Goal: Check status

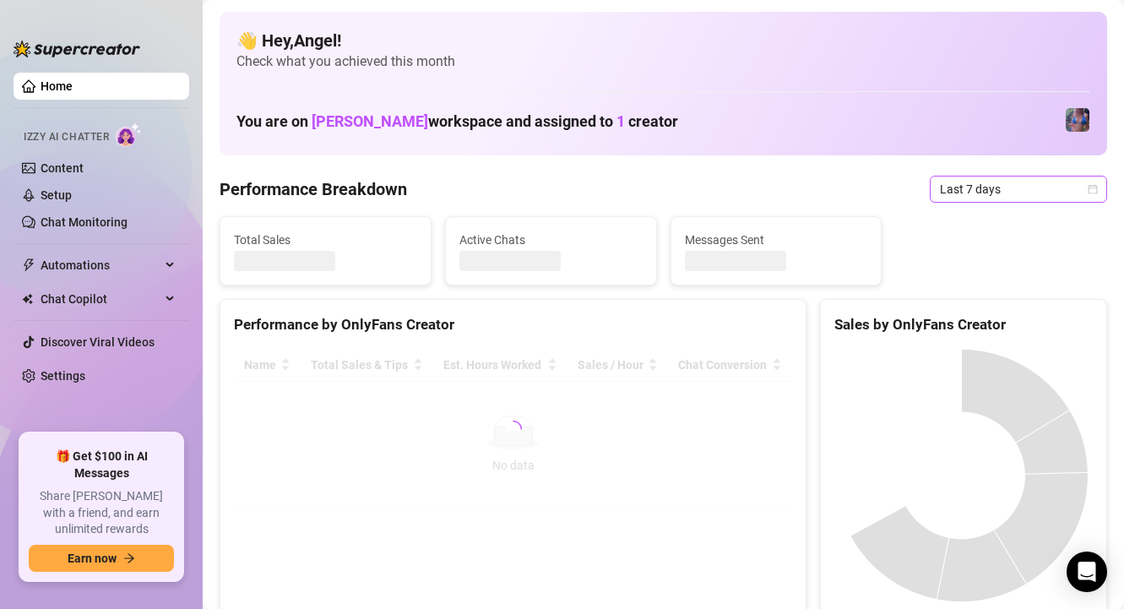
click at [940, 193] on span "Last 7 days" at bounding box center [1018, 189] width 157 height 25
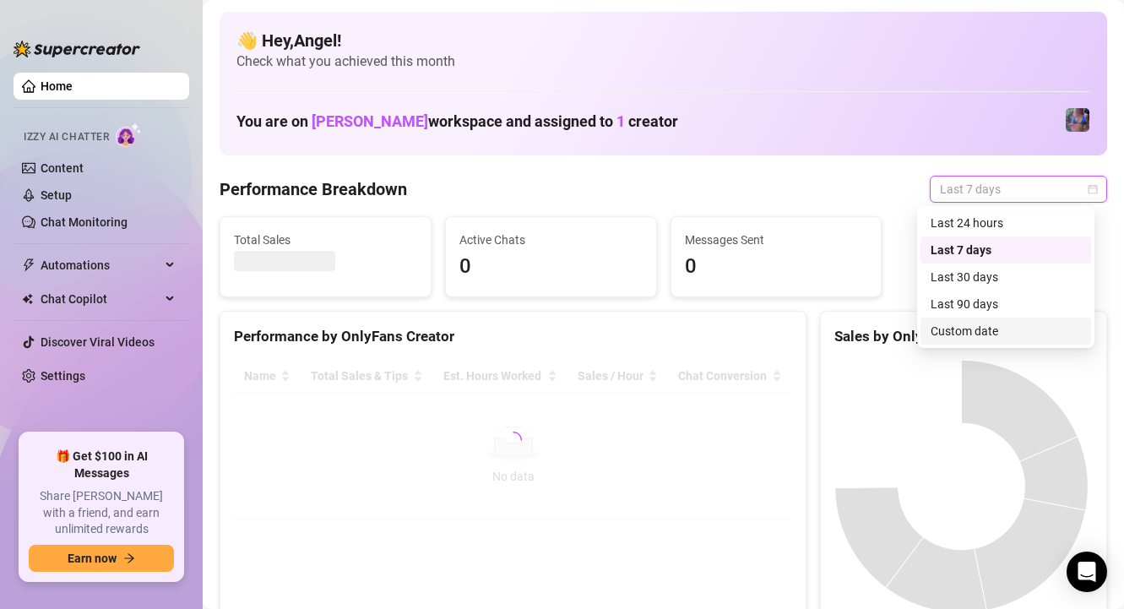
click at [973, 337] on div "Custom date" at bounding box center [1006, 331] width 150 height 19
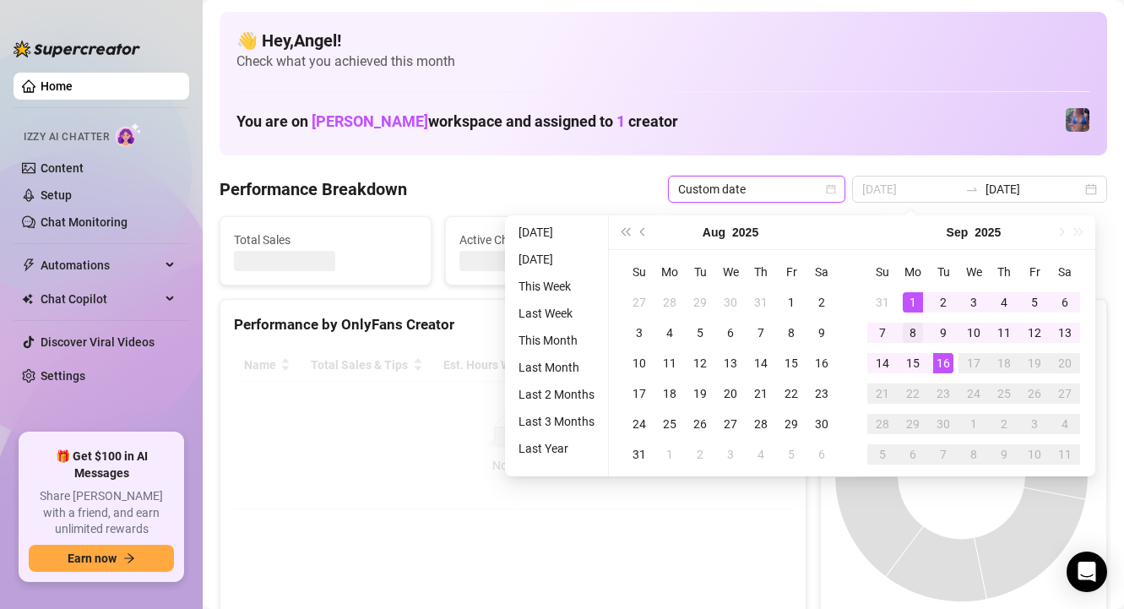
type input "[DATE]"
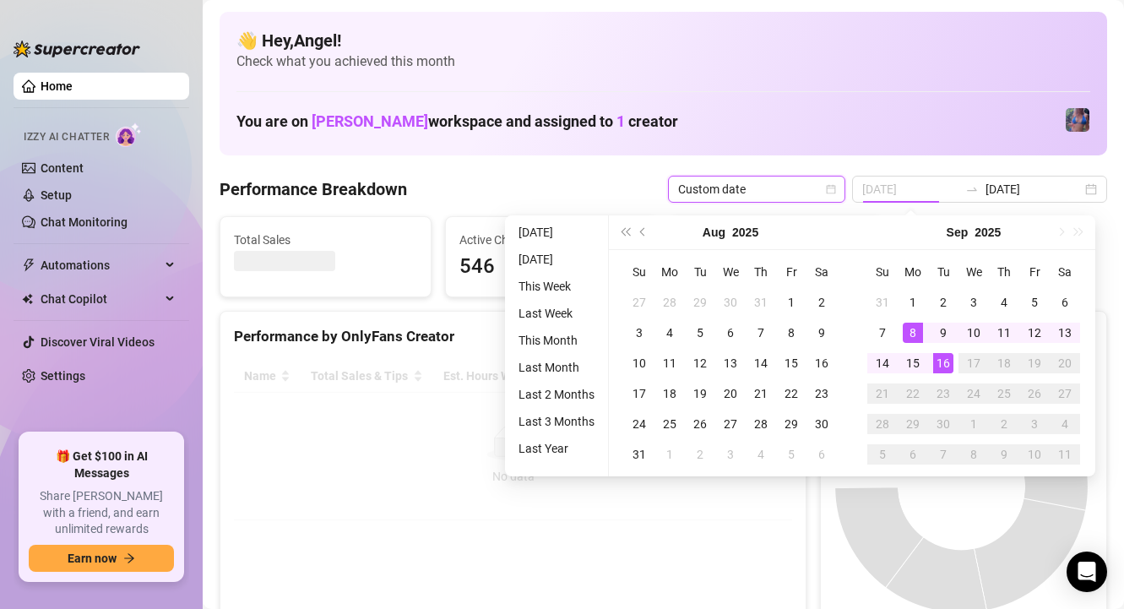
click at [911, 329] on div "8" at bounding box center [913, 333] width 20 height 20
type input "[DATE]"
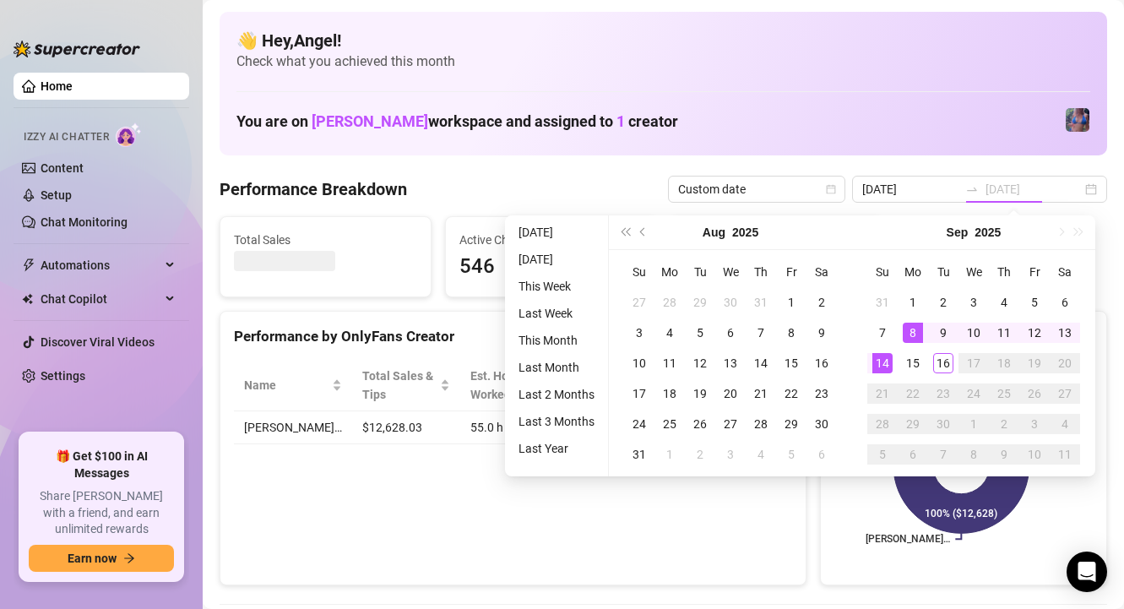
click at [883, 355] on div "14" at bounding box center [883, 363] width 20 height 20
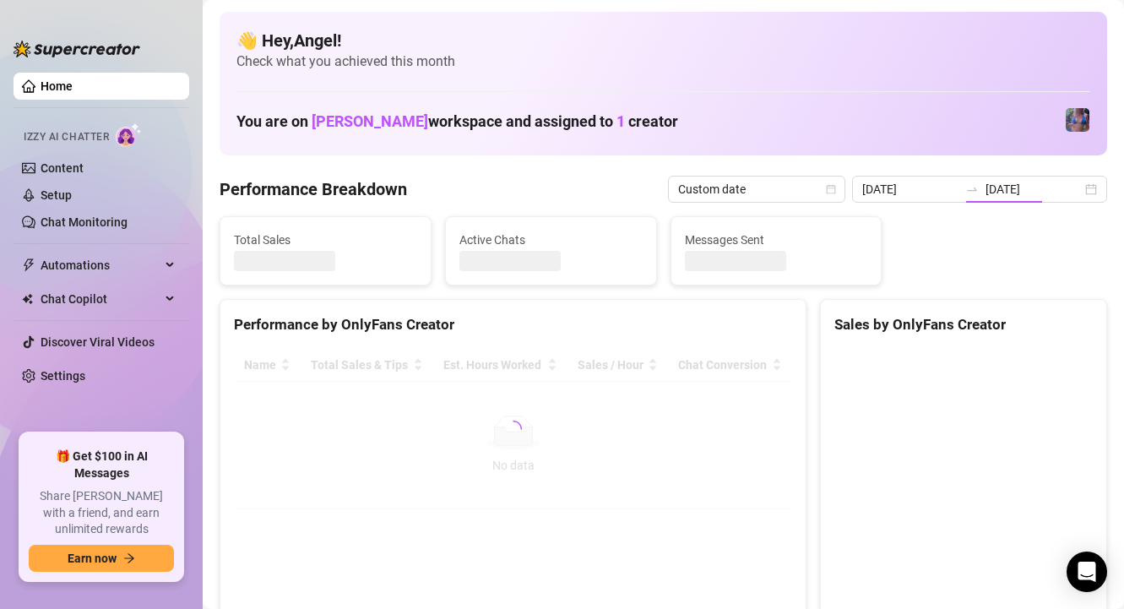
type input "[DATE]"
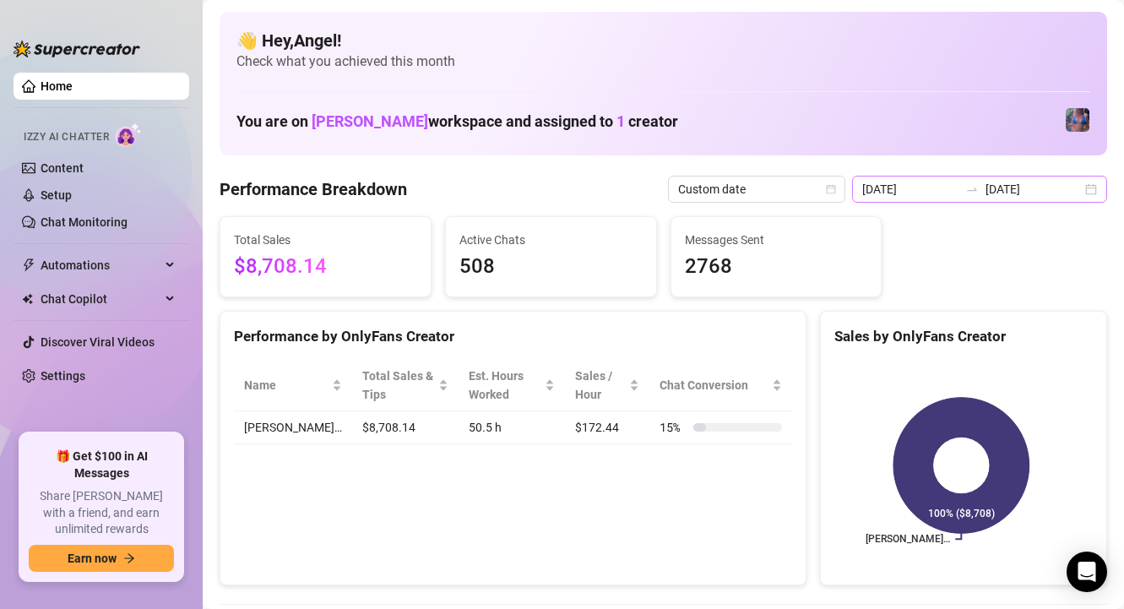
click at [973, 188] on icon "swap-right" at bounding box center [973, 189] width 14 height 14
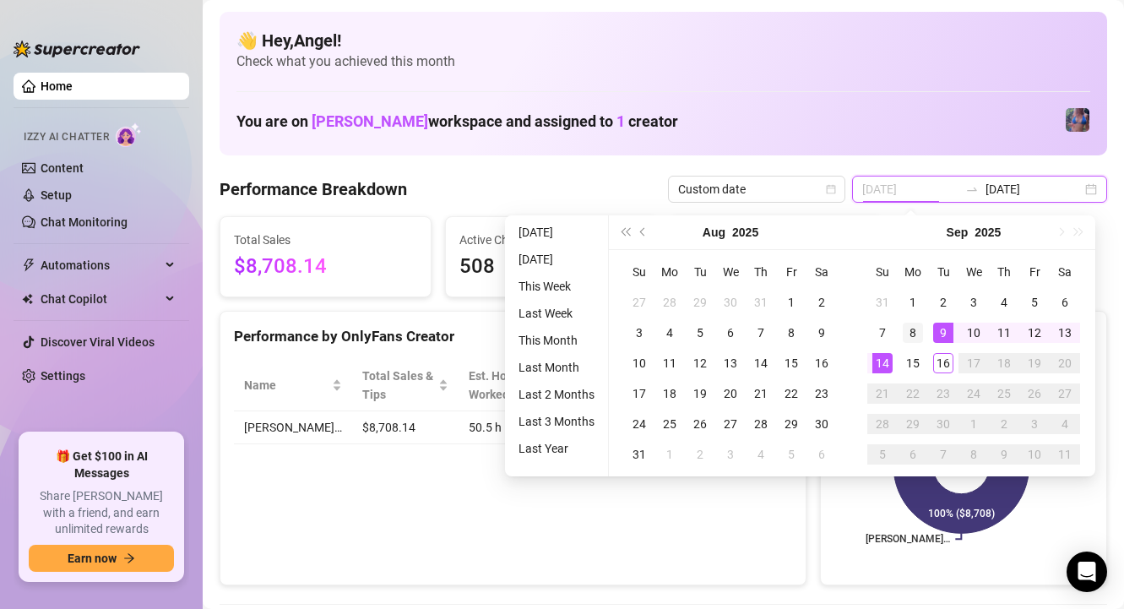
type input "[DATE]"
click at [916, 329] on div "8" at bounding box center [913, 333] width 20 height 20
type input "[DATE]"
click at [890, 363] on div "14" at bounding box center [883, 363] width 20 height 20
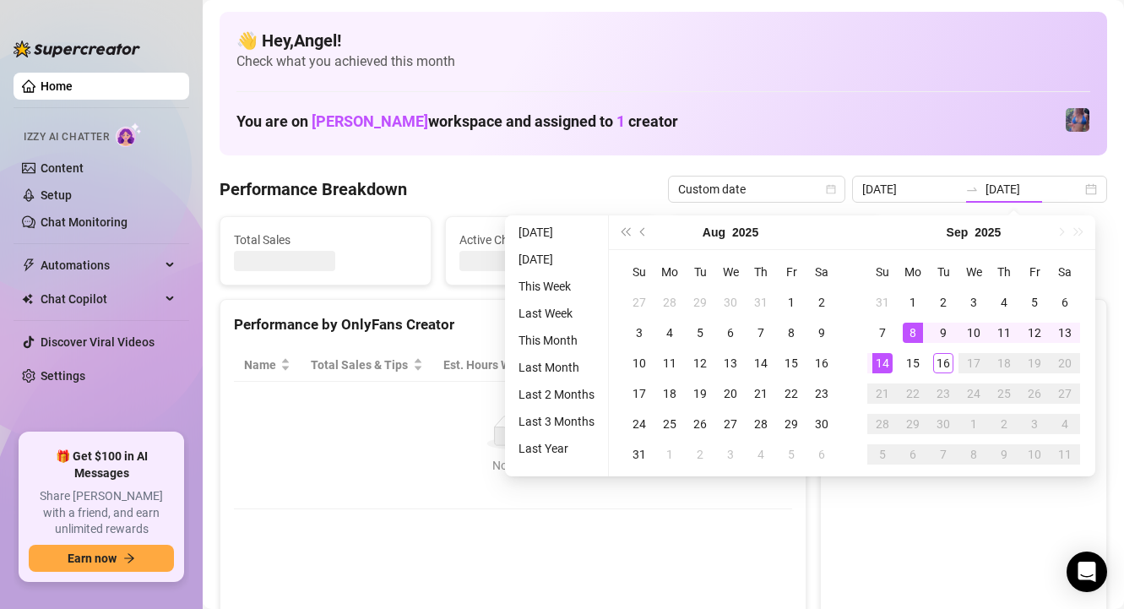
type input "[DATE]"
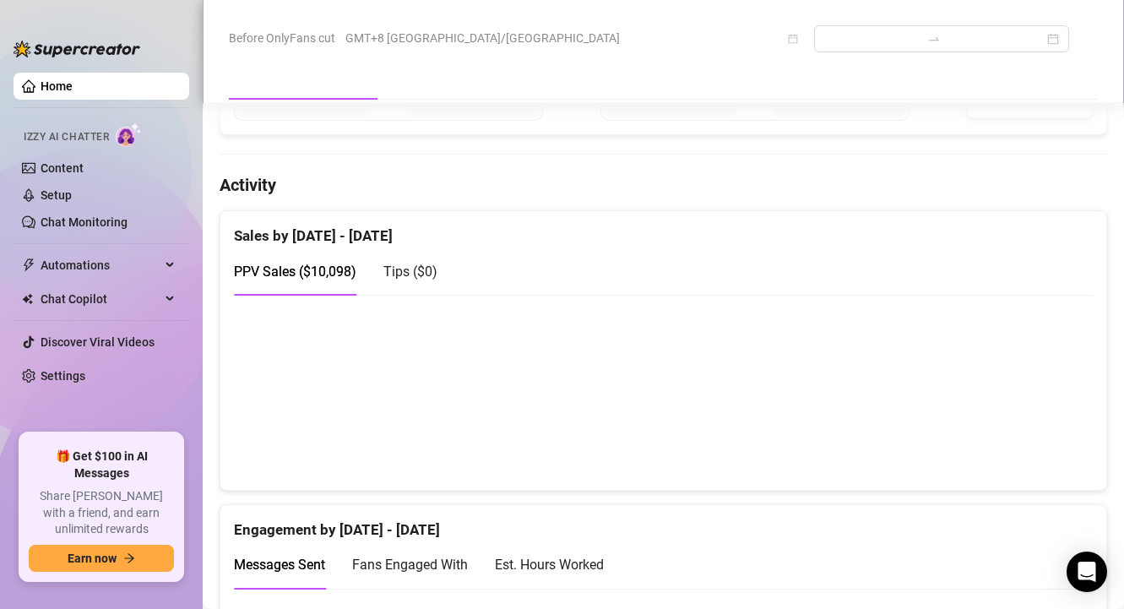
scroll to position [747, 0]
